Goal: Information Seeking & Learning: Learn about a topic

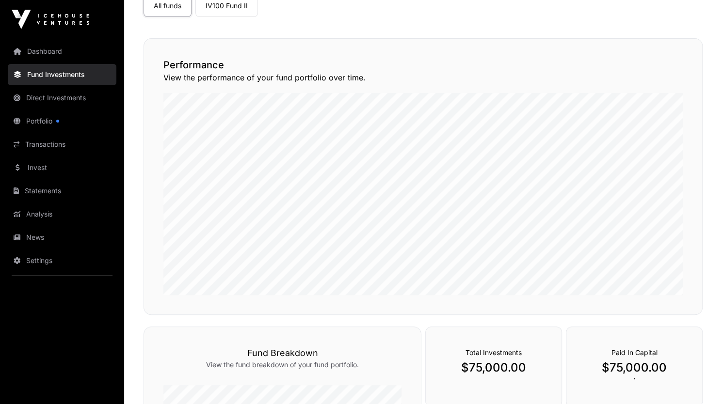
scroll to position [86, 0]
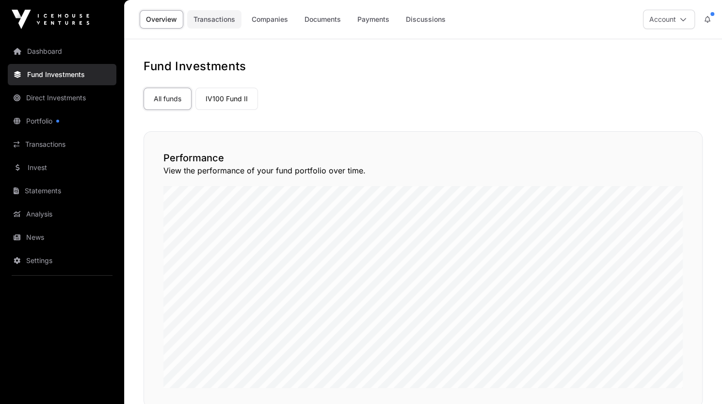
click at [216, 16] on link "Transactions" at bounding box center [214, 19] width 54 height 18
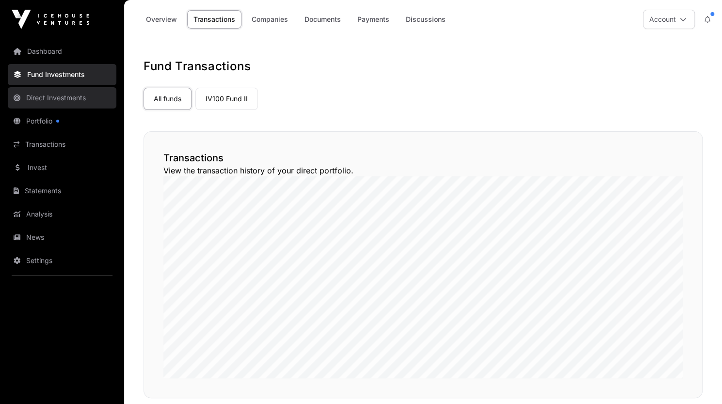
click at [62, 96] on link "Direct Investments" at bounding box center [62, 97] width 109 height 21
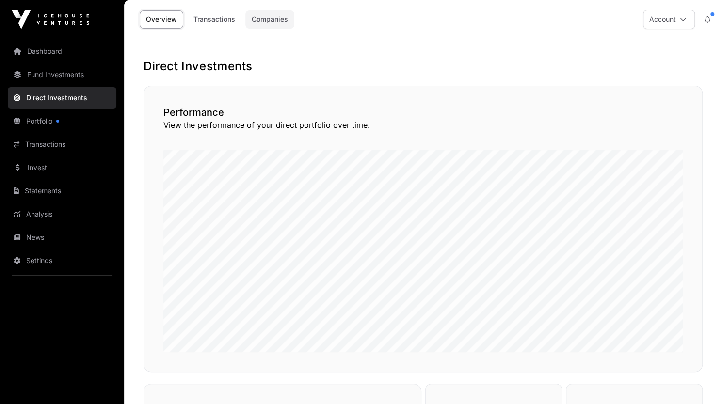
click at [257, 21] on link "Companies" at bounding box center [269, 19] width 49 height 18
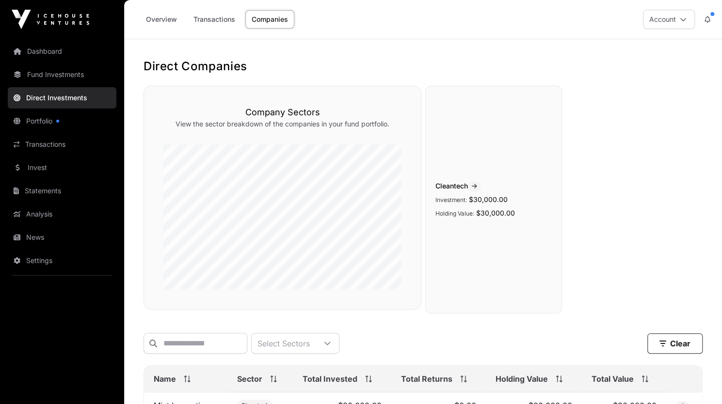
scroll to position [102, 0]
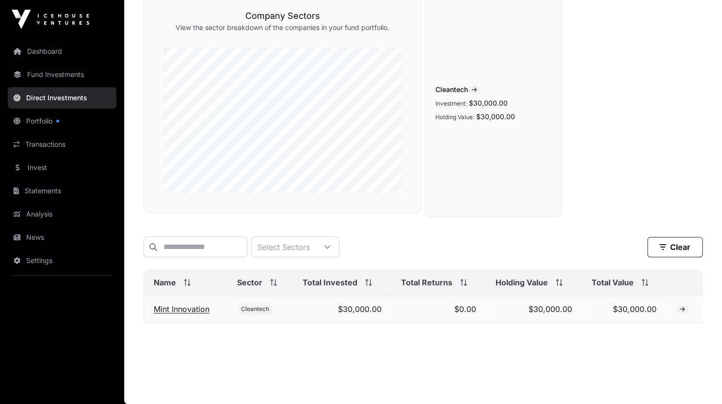
click at [176, 311] on link "Mint Innovation" at bounding box center [182, 309] width 56 height 10
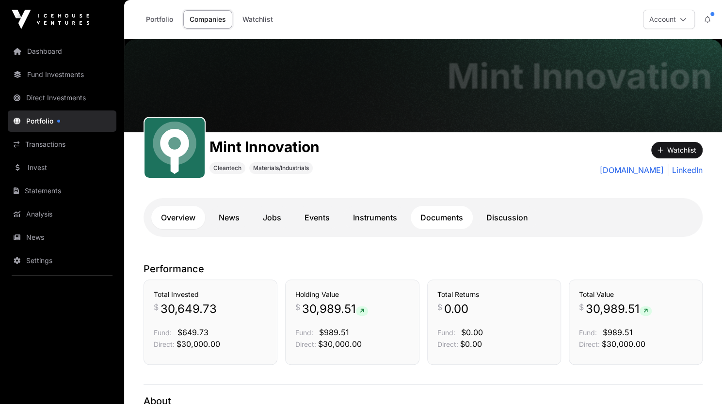
click at [434, 215] on link "Documents" at bounding box center [442, 217] width 62 height 23
